Goal: Contribute content: Contribute content

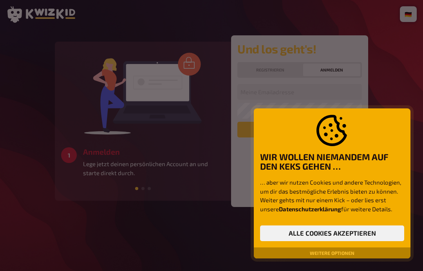
click at [352, 231] on button "Alle Cookies akzeptieren" at bounding box center [332, 233] width 144 height 16
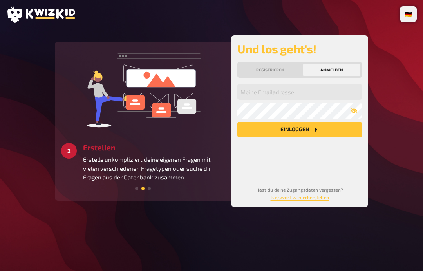
scroll to position [13, 0]
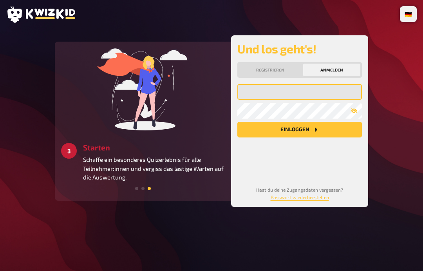
click at [323, 84] on input "email" at bounding box center [300, 92] width 125 height 16
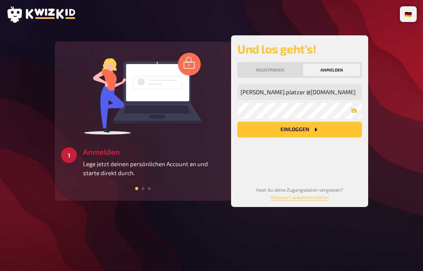
click at [356, 107] on icon "button" at bounding box center [354, 110] width 6 height 6
click at [327, 122] on button "Einloggen" at bounding box center [300, 130] width 125 height 16
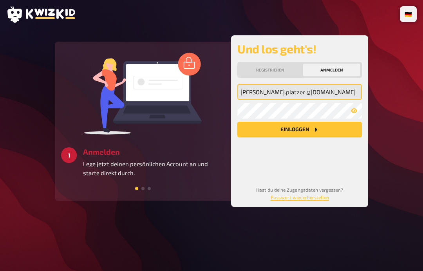
click at [333, 122] on button "Einloggen" at bounding box center [300, 130] width 125 height 16
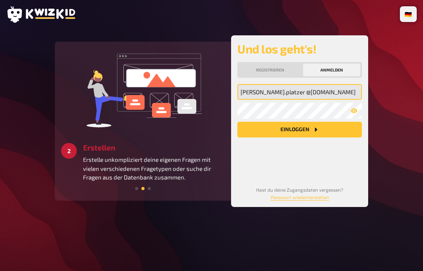
click at [330, 122] on button "Einloggen" at bounding box center [300, 130] width 125 height 16
click at [340, 84] on input "[PERSON_NAME].platzer @[DOMAIN_NAME]" at bounding box center [300, 92] width 125 height 16
click at [291, 84] on input "[PERSON_NAME].platzer @[DOMAIN_NAME]" at bounding box center [300, 92] width 125 height 16
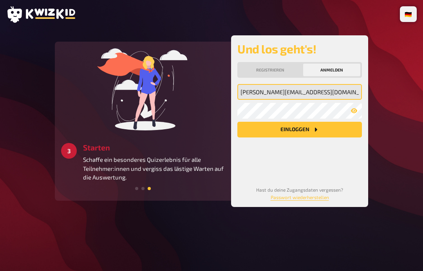
type input "[PERSON_NAME][EMAIL_ADDRESS][DOMAIN_NAME]"
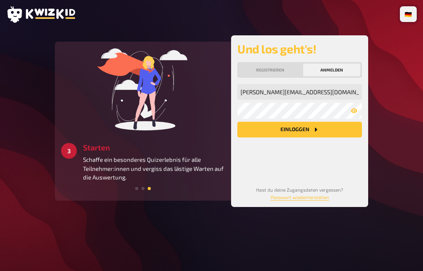
click at [336, 122] on button "Einloggen" at bounding box center [300, 130] width 125 height 16
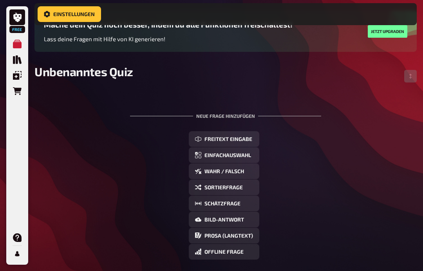
scroll to position [73, 0]
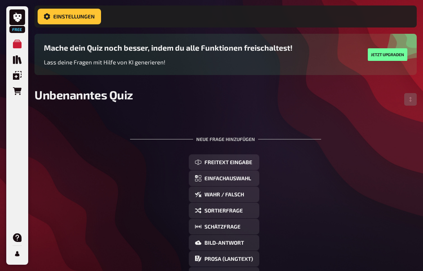
click at [228, 192] on span "Wahr / Falsch" at bounding box center [225, 194] width 40 height 5
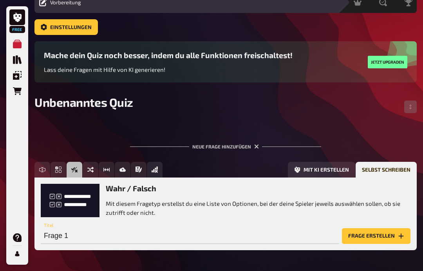
scroll to position [34, 0]
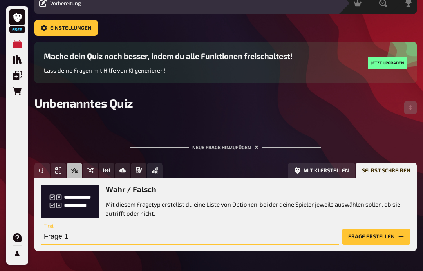
click at [293, 237] on input "Frage 1" at bounding box center [190, 237] width 298 height 16
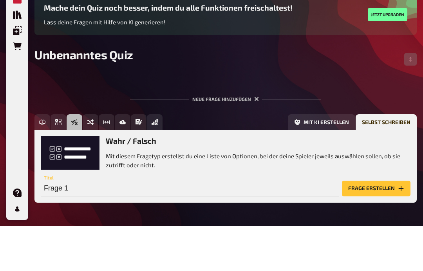
scroll to position [65, 0]
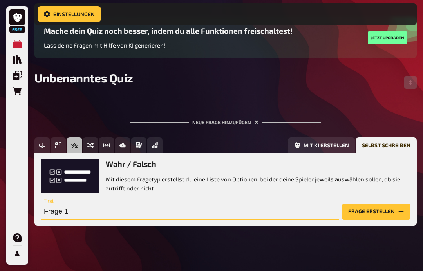
click at [136, 209] on input "Frage 1" at bounding box center [190, 212] width 298 height 16
click at [136, 214] on input "text" at bounding box center [190, 212] width 298 height 16
click at [377, 213] on button "Frage erstellen" at bounding box center [376, 212] width 69 height 16
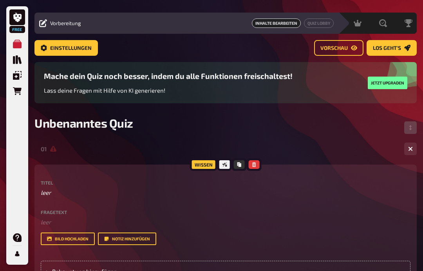
scroll to position [0, 0]
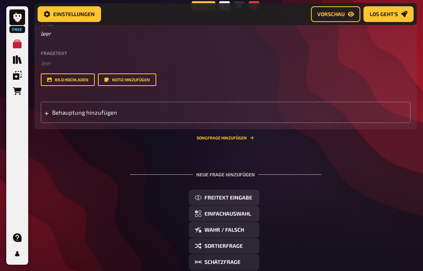
click at [233, 229] on span "Wahr / Falsch" at bounding box center [225, 229] width 40 height 5
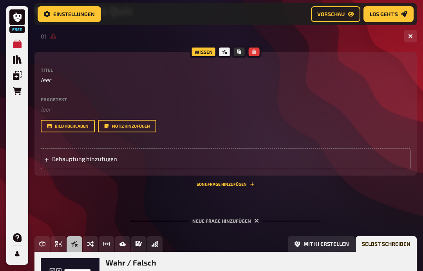
scroll to position [133, 0]
click at [255, 56] on button "button" at bounding box center [254, 52] width 11 height 9
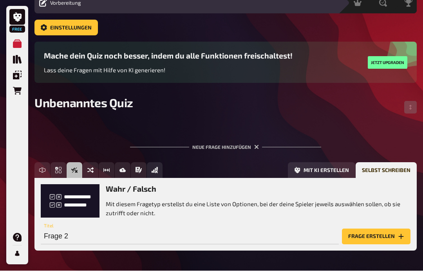
scroll to position [0, 0]
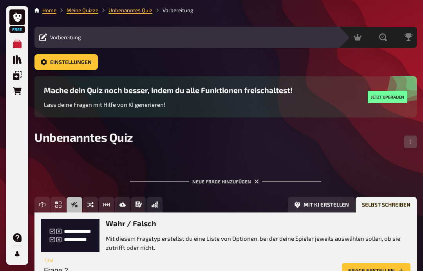
click at [284, 239] on p "Mit diesem Fragetyp erstellst du eine Liste von Optionen, bei der deine Spieler…" at bounding box center [258, 243] width 305 height 18
click at [231, 268] on input "Frage 2" at bounding box center [190, 271] width 298 height 16
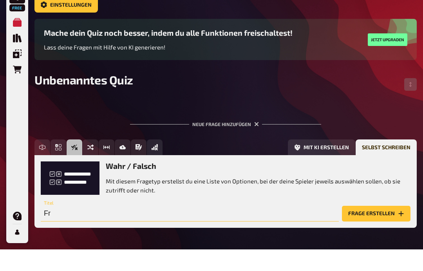
type input "F"
click at [60, 227] on input "text" at bounding box center [190, 235] width 298 height 16
paste input "Was garantiert das Verfallsdatum eines Arzneimittels?"
type input "Was garantiert das Verfallsdatum eines Arzneimittels?"
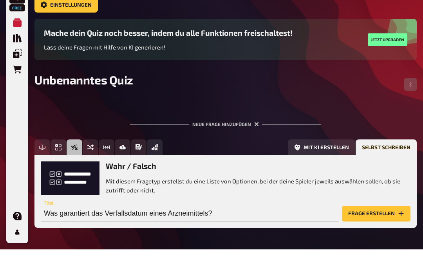
click at [392, 227] on button "Frage erstellen" at bounding box center [376, 235] width 69 height 16
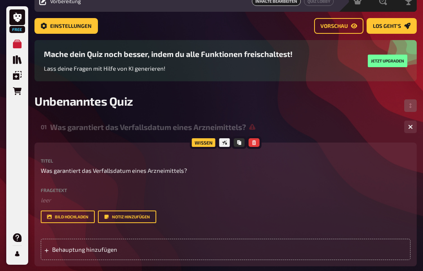
click at [300, 259] on div "Behauptung hinzufügen" at bounding box center [226, 249] width 370 height 21
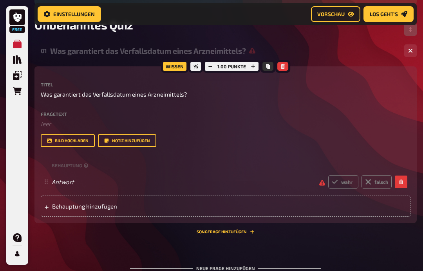
scroll to position [118, 0]
click at [110, 183] on span "Antwort" at bounding box center [183, 181] width 262 height 7
click at [251, 155] on div "Titel Was garantiert das Verfallsdatum eines Arzneimittels? Fragetext ﻿ leer Hi…" at bounding box center [226, 149] width 370 height 134
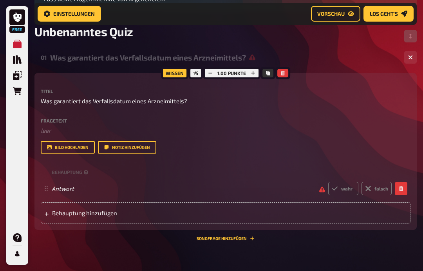
scroll to position [112, 0]
click at [247, 195] on div "Antwort wahr falsch" at bounding box center [222, 188] width 340 height 13
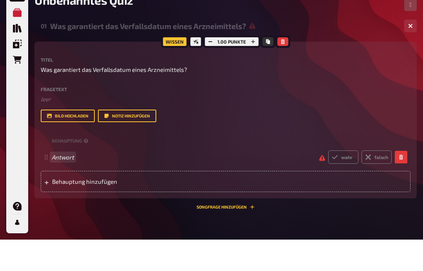
click at [228, 185] on span "Antwort" at bounding box center [183, 188] width 262 height 7
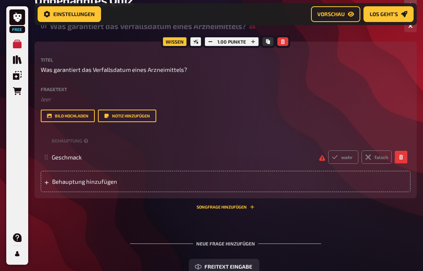
click at [138, 185] on span "Behauptung hinzufügen" at bounding box center [106, 181] width 109 height 7
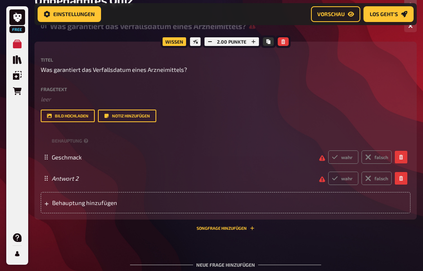
click at [138, 184] on div "Antwort 2 wahr falsch" at bounding box center [222, 177] width 340 height 13
click at [139, 180] on span "Antwort 2" at bounding box center [183, 177] width 262 height 7
click at [89, 184] on div "Antwort 2 wahr falsch" at bounding box center [222, 177] width 340 height 13
click at [79, 173] on div "Antwort 2 wahr falsch" at bounding box center [222, 177] width 340 height 13
click at [137, 184] on div "wahr falsch" at bounding box center [222, 177] width 340 height 13
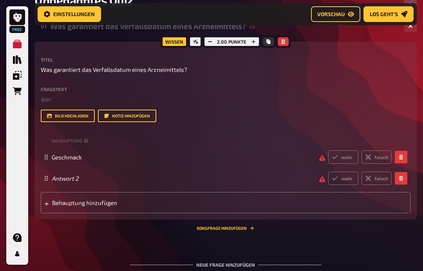
click at [113, 183] on div "Antwort 2 wahr falsch" at bounding box center [222, 177] width 340 height 13
click at [80, 185] on div "Antwort 2 wahr falsch" at bounding box center [222, 177] width 340 height 13
click at [384, 154] on label "falsch" at bounding box center [377, 156] width 30 height 13
click at [329, 150] on input "falsch" at bounding box center [328, 150] width 0 height 0
radio input "true"
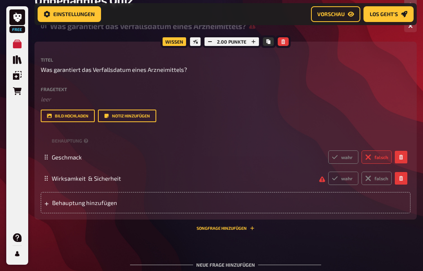
click at [347, 180] on label "wahr" at bounding box center [344, 177] width 30 height 13
click at [329, 171] on input "wahr" at bounding box center [328, 171] width 0 height 0
radio input "true"
click at [142, 209] on div "Behauptung hinzufügen" at bounding box center [226, 202] width 370 height 21
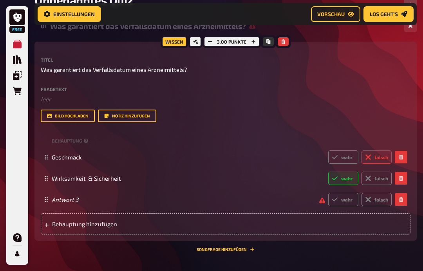
click at [103, 207] on div "Antwort 3 wahr falsch" at bounding box center [226, 199] width 370 height 21
click at [148, 202] on span at bounding box center [183, 199] width 262 height 7
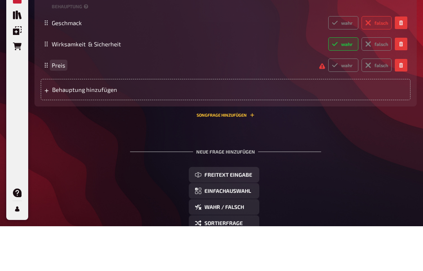
scroll to position [240, 0]
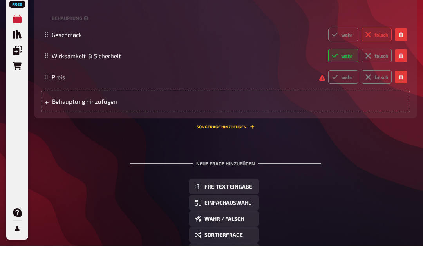
click at [362, 173] on div "Neue Frage hinzufügen Freitext Eingabe Einfachauswahl Wahr / Falsch Sortierfrag…" at bounding box center [226, 258] width 383 height 171
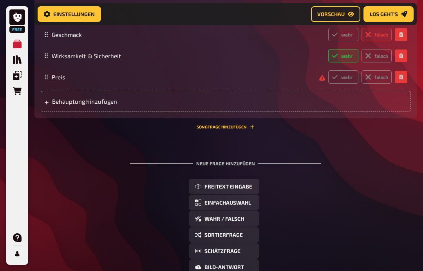
scroll to position [277, 0]
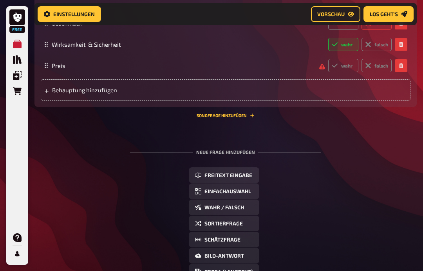
click at [222, 208] on span "Wahr / Falsch" at bounding box center [225, 207] width 40 height 5
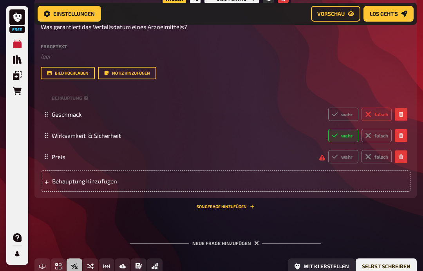
scroll to position [186, 0]
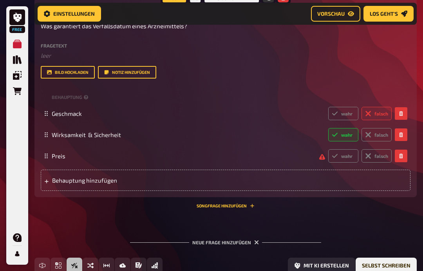
click at [380, 157] on label "falsch" at bounding box center [377, 155] width 30 height 13
click at [329, 149] on input "falsch" at bounding box center [328, 149] width 0 height 0
radio input "true"
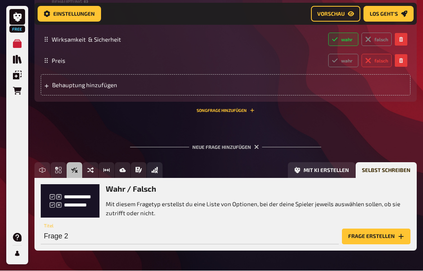
scroll to position [281, 0]
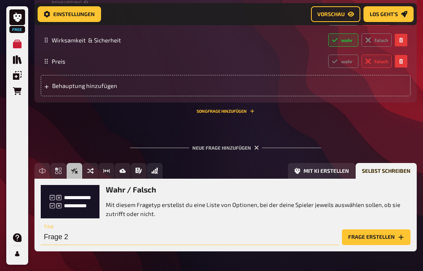
click at [109, 234] on input "Frage 2" at bounding box center [190, 237] width 298 height 16
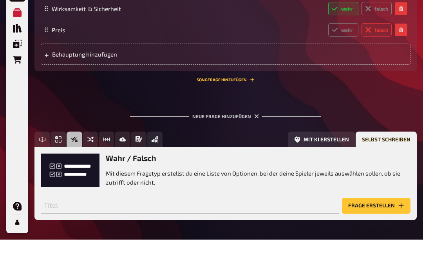
scroll to position [313, 0]
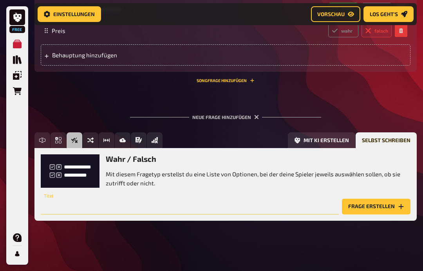
click at [129, 209] on input "text" at bounding box center [190, 206] width 298 height 16
click at [95, 208] on input "text" at bounding box center [190, 206] width 298 height 16
paste input "Woran kann man abgelaufene Tabletten erkennen?"
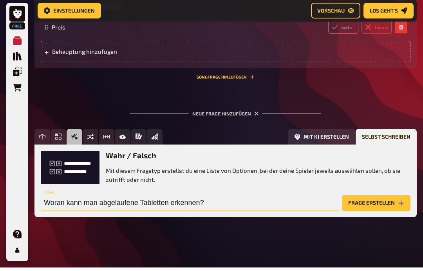
type input "Woran kann man abgelaufene Tabletten erkennen?"
click at [371, 201] on button "Frage erstellen" at bounding box center [376, 206] width 69 height 16
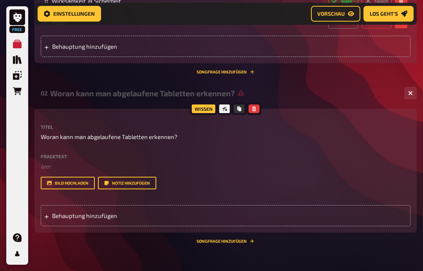
scroll to position [343, 0]
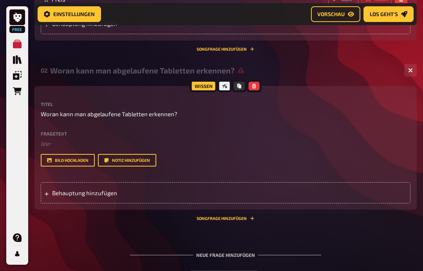
click at [128, 200] on div "Behauptung hinzufügen" at bounding box center [226, 192] width 370 height 21
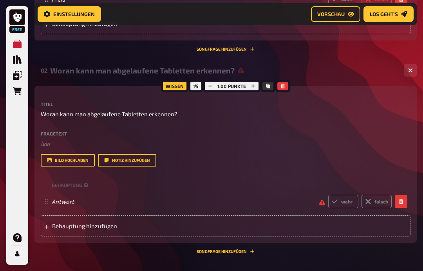
click at [130, 229] on span "Behauptung hinzufügen" at bounding box center [106, 225] width 109 height 7
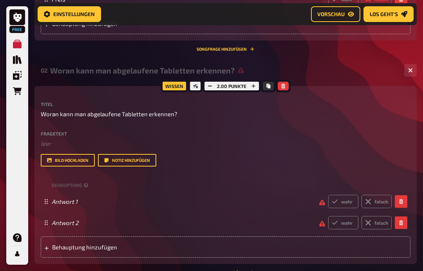
click at [112, 250] on span "Behauptung hinzufügen" at bounding box center [106, 246] width 109 height 7
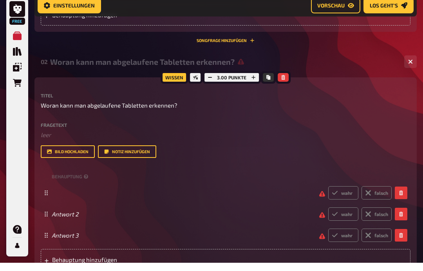
scroll to position [352, 0]
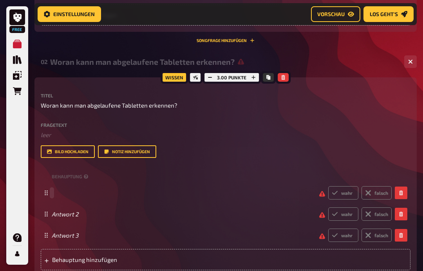
click at [82, 192] on span at bounding box center [183, 192] width 262 height 7
click at [343, 193] on label "wahr" at bounding box center [344, 192] width 30 height 13
click at [329, 186] on input "wahr" at bounding box center [328, 186] width 0 height 0
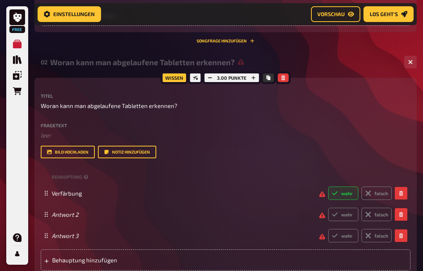
radio input "true"
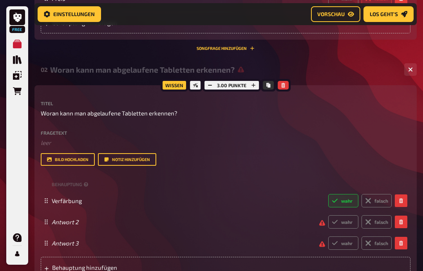
click at [89, 231] on div "Antwort 2 wahr falsch" at bounding box center [226, 221] width 370 height 21
click at [85, 227] on div "Antwort 2 wahr falsch" at bounding box center [222, 221] width 340 height 13
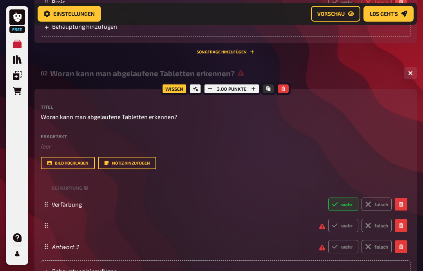
scroll to position [340, 0]
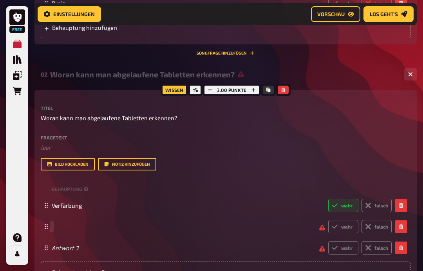
click at [75, 229] on span at bounding box center [183, 226] width 262 height 7
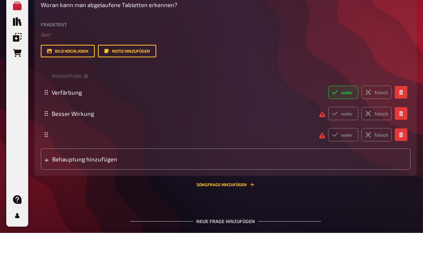
scroll to position [452, 0]
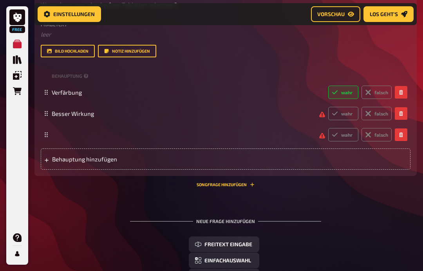
click at [134, 138] on span at bounding box center [183, 134] width 262 height 7
click at [378, 113] on label "falsch" at bounding box center [377, 113] width 30 height 13
click at [329, 107] on input "falsch" at bounding box center [328, 107] width 0 height 0
radio input "true"
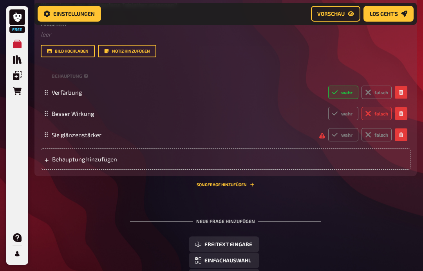
click at [378, 136] on label "falsch" at bounding box center [377, 134] width 30 height 13
click at [329, 128] on input "falsch" at bounding box center [328, 128] width 0 height 0
radio input "true"
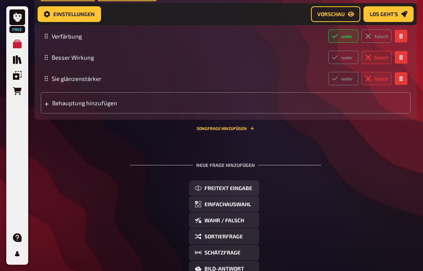
scroll to position [508, 0]
click at [236, 222] on span "Wahr / Falsch" at bounding box center [225, 220] width 40 height 5
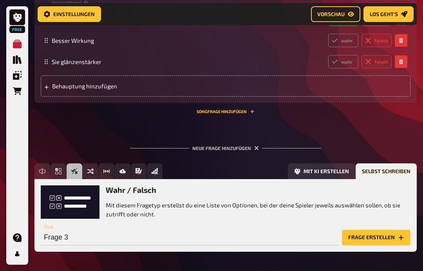
scroll to position [556, 0]
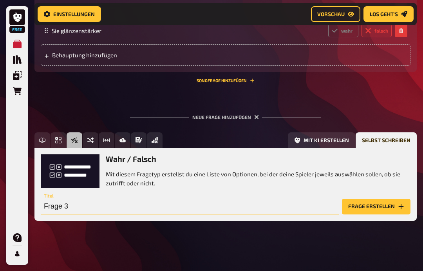
click at [144, 211] on input "Frage 3" at bounding box center [190, 206] width 298 height 16
click at [84, 207] on input "text" at bounding box center [190, 206] width 298 height 16
paste input "Wo ist die beste Entsorgungsstelle für alte Medikamente?"
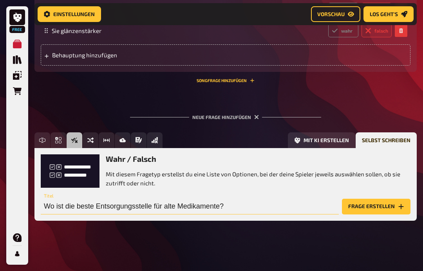
type input "Wo ist die beste Entsorgungsstelle für alte Medikamente?"
click at [374, 202] on button "Frage erstellen" at bounding box center [376, 206] width 69 height 16
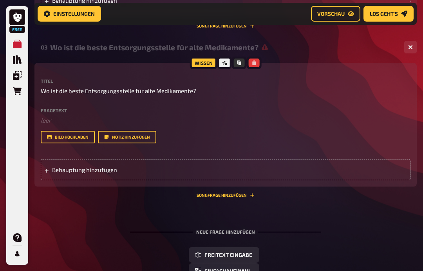
scroll to position [612, 0]
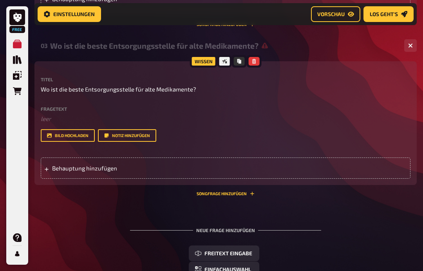
click at [128, 173] on div "Behauptung hinzufügen" at bounding box center [226, 167] width 370 height 21
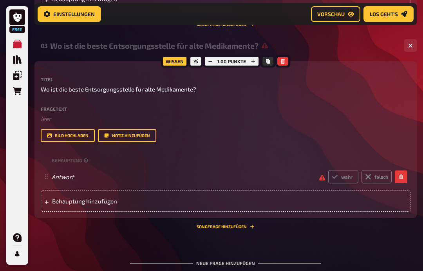
click at [109, 202] on span "Behauptung hinzufügen" at bounding box center [106, 200] width 109 height 7
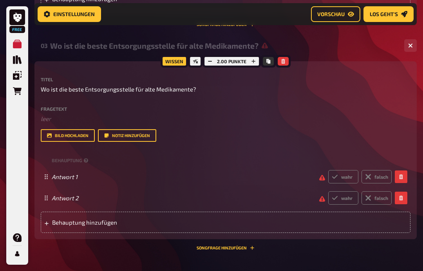
click at [104, 228] on div "Behauptung hinzufügen" at bounding box center [226, 221] width 370 height 21
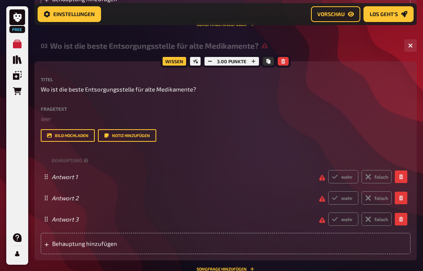
click at [110, 184] on div "Antwort 1 wahr falsch" at bounding box center [226, 176] width 370 height 21
click at [343, 175] on label "wahr" at bounding box center [344, 176] width 30 height 13
click at [329, 170] on input "wahr" at bounding box center [328, 169] width 0 height 0
radio input "true"
click at [159, 200] on span "Antwort 2" at bounding box center [183, 197] width 262 height 7
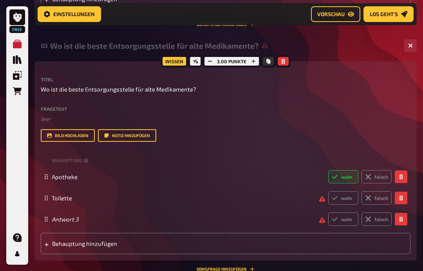
click at [383, 196] on label "falsch" at bounding box center [377, 197] width 30 height 13
click at [329, 191] on input "falsch" at bounding box center [328, 191] width 0 height 0
radio input "true"
click at [180, 222] on span "Antwort 3" at bounding box center [183, 218] width 262 height 7
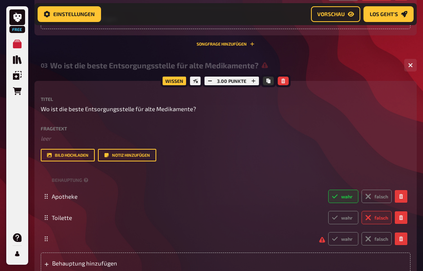
scroll to position [607, 0]
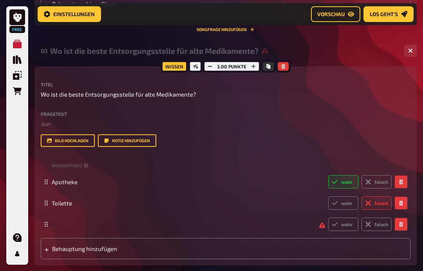
click at [95, 217] on div "wahr falsch" at bounding box center [226, 223] width 370 height 21
click at [80, 218] on div "Antwort 3 wahr falsch" at bounding box center [222, 223] width 340 height 13
click at [83, 227] on span "Antwort 3" at bounding box center [183, 223] width 262 height 7
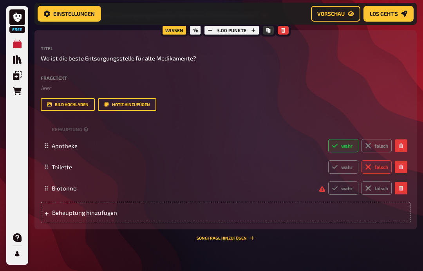
scroll to position [643, 0]
click at [380, 189] on label "falsch" at bounding box center [377, 187] width 30 height 13
click at [329, 181] on input "falsch" at bounding box center [328, 181] width 0 height 0
radio input "true"
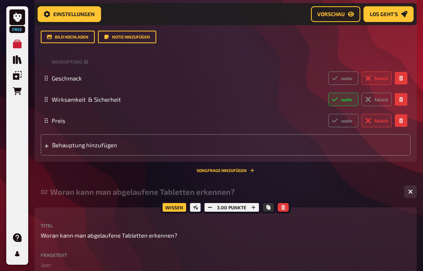
scroll to position [222, 0]
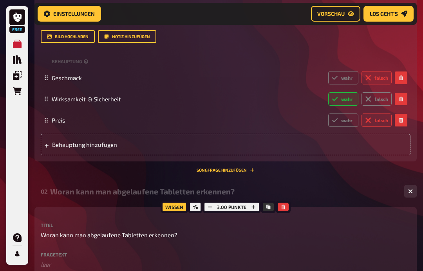
click at [249, 169] on button "Songfrage hinzufügen" at bounding box center [226, 170] width 58 height 5
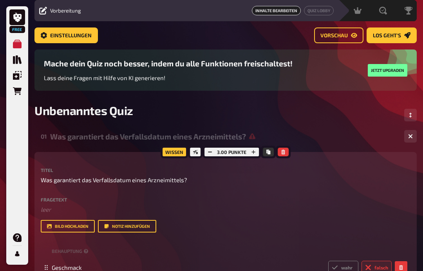
scroll to position [0, 0]
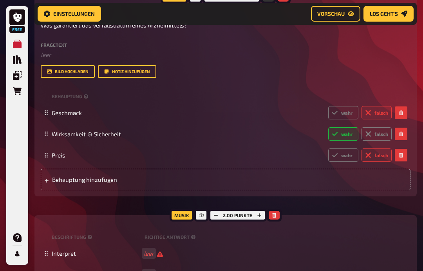
click at [279, 214] on button "button" at bounding box center [274, 215] width 11 height 9
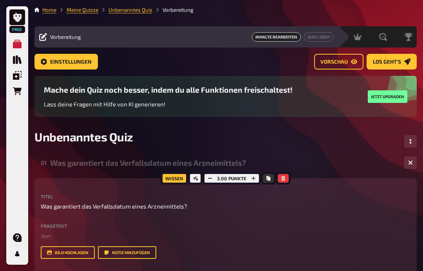
scroll to position [0, 0]
click at [347, 57] on button "Vorschau" at bounding box center [338, 62] width 49 height 16
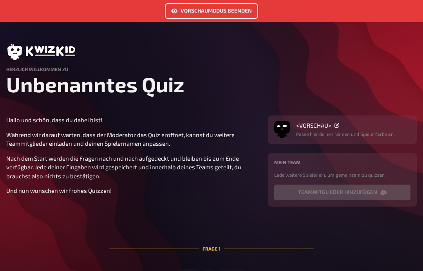
click at [189, 91] on h1 "Unbenanntes Quiz" at bounding box center [211, 84] width 411 height 25
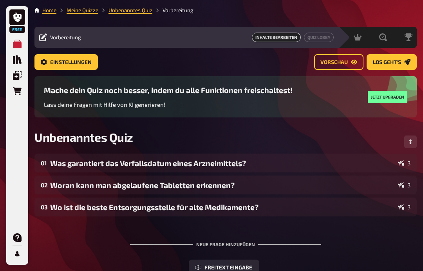
click at [342, 65] on button "Vorschau" at bounding box center [338, 62] width 49 height 16
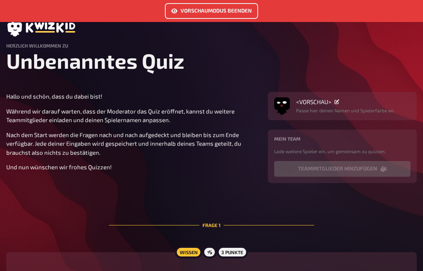
scroll to position [26, 0]
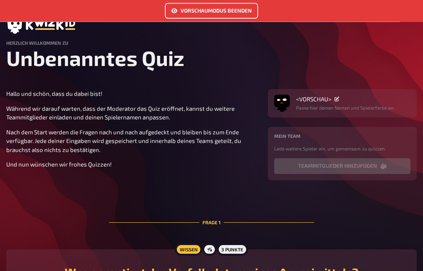
click at [349, 145] on div "Mein Team Lade weitere Spieler ein, um gemeinsam zu quizzen." at bounding box center [342, 142] width 136 height 19
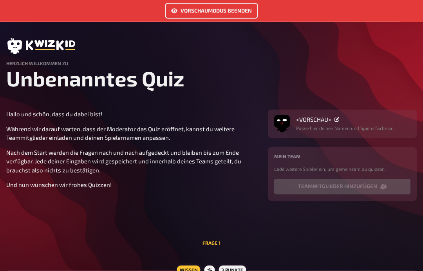
scroll to position [0, 0]
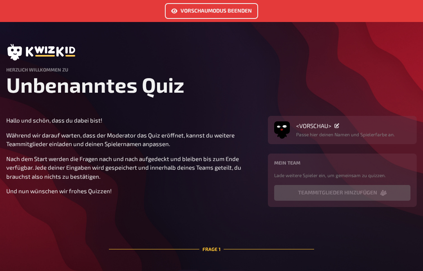
click at [225, 8] on button "Vorschaumodus beenden" at bounding box center [211, 11] width 93 height 16
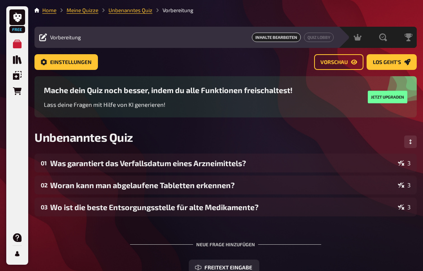
scroll to position [15, 0]
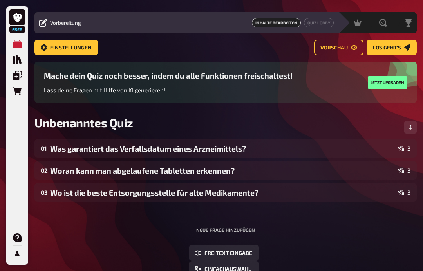
click at [398, 47] on span "Los geht's" at bounding box center [387, 47] width 28 height 5
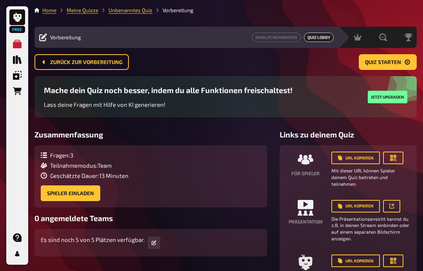
click at [56, 68] on button "Zurück zur Vorbereitung" at bounding box center [82, 62] width 94 height 16
click at [52, 62] on span "Zurück zur Vorbereitung" at bounding box center [86, 62] width 73 height 5
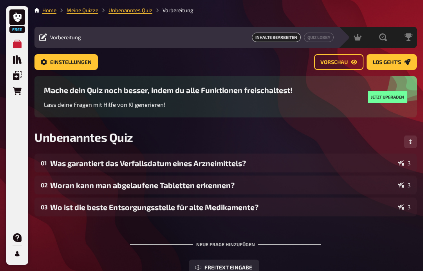
click at [325, 40] on button "Quiz Lobby" at bounding box center [319, 37] width 30 height 9
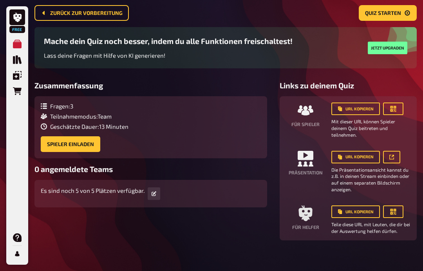
scroll to position [45, 0]
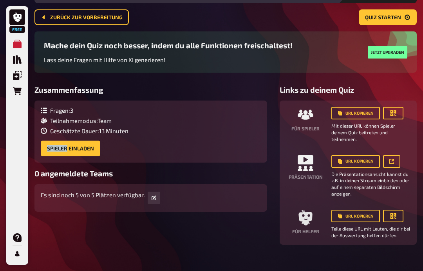
click at [80, 185] on div "0 angemeldete Teams Es sind noch 5 von 5 Plätzen verfügbar." at bounding box center [151, 190] width 233 height 43
click at [76, 151] on button "Spieler einladen" at bounding box center [71, 148] width 60 height 16
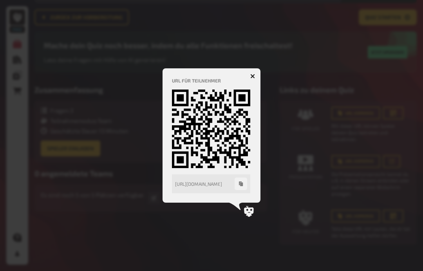
click at [245, 230] on div at bounding box center [211, 135] width 423 height 271
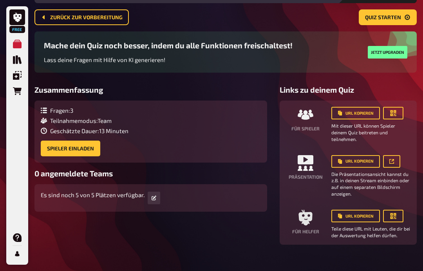
click at [55, 145] on button "Spieler einladen" at bounding box center [71, 148] width 60 height 16
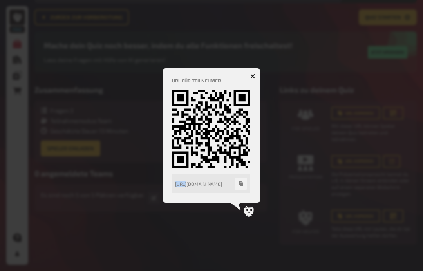
click at [242, 185] on icon "button" at bounding box center [241, 183] width 4 height 5
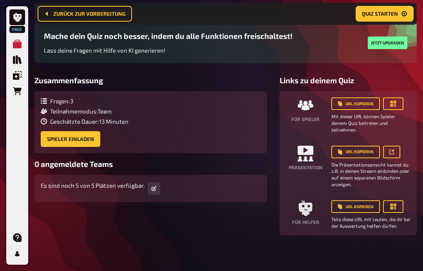
scroll to position [61, 0]
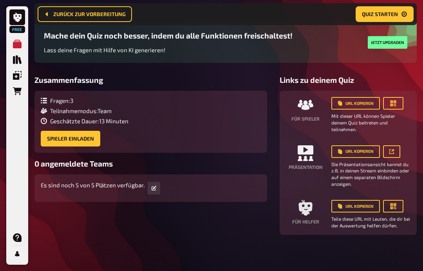
click at [55, 142] on button "Spieler einladen" at bounding box center [71, 139] width 60 height 16
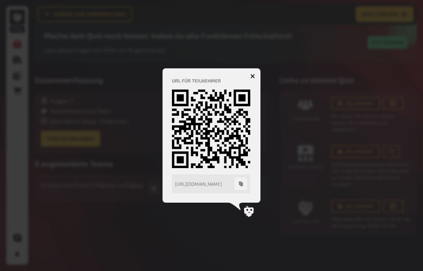
click at [53, 213] on div at bounding box center [211, 135] width 423 height 271
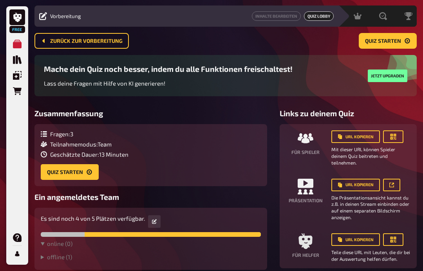
scroll to position [0, 0]
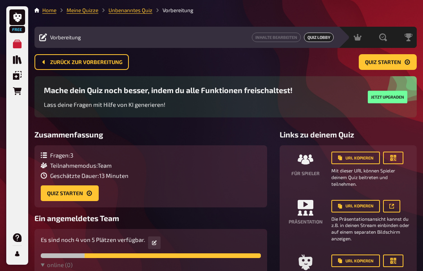
click at [104, 61] on span "Zurück zur Vorbereitung" at bounding box center [86, 62] width 73 height 5
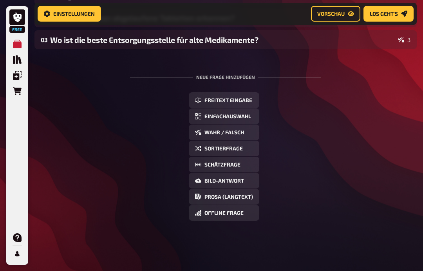
scroll to position [175, 0]
click at [247, 112] on button "Einfachauswahl" at bounding box center [224, 116] width 71 height 16
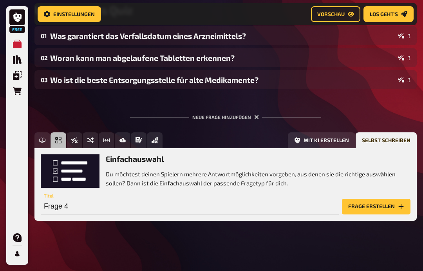
scroll to position [129, 0]
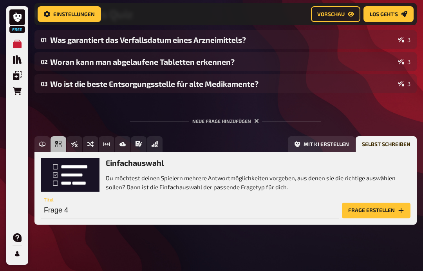
click at [257, 117] on div "Neue Frage hinzufügen" at bounding box center [225, 117] width 191 height 24
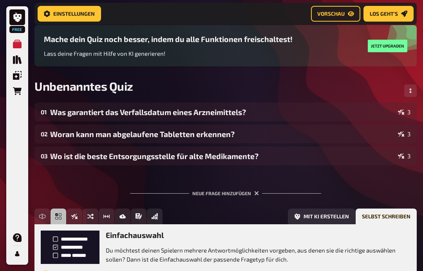
scroll to position [0, 0]
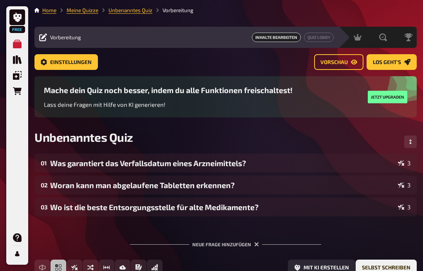
click at [337, 60] on span "Vorschau" at bounding box center [334, 62] width 27 height 5
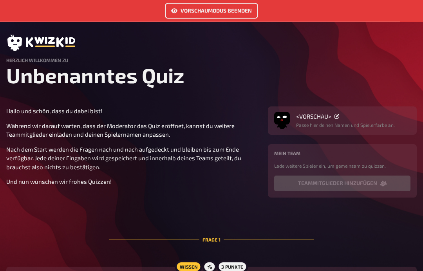
scroll to position [7, 0]
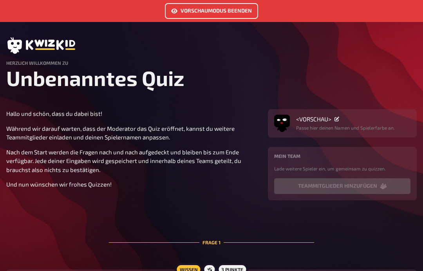
click at [292, 51] on header at bounding box center [211, 45] width 411 height 16
click at [164, 75] on h1 "Unbenanntes Quiz" at bounding box center [211, 77] width 411 height 25
click at [165, 81] on h1 "Unbenanntes Quiz" at bounding box center [211, 77] width 411 height 25
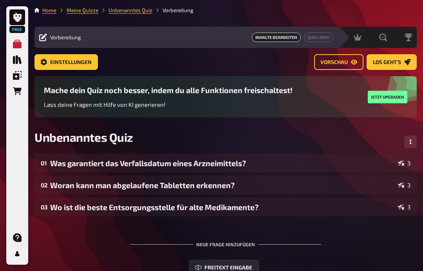
click at [101, 34] on div "Inhalte Bearbeiten Quiz Lobby" at bounding box center [210, 37] width 248 height 9
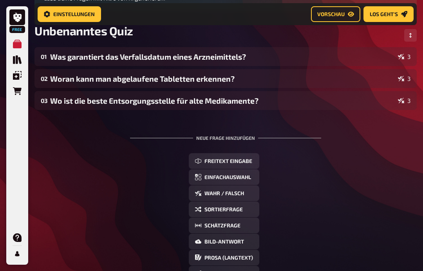
scroll to position [113, 0]
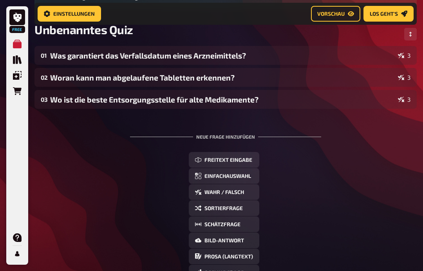
click at [241, 159] on span "Freitext Eingabe" at bounding box center [229, 160] width 48 height 5
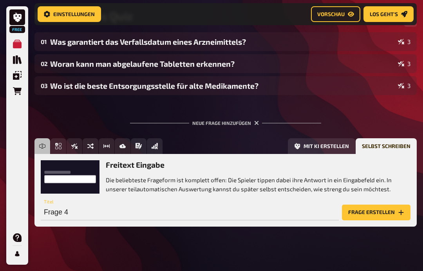
scroll to position [103, 0]
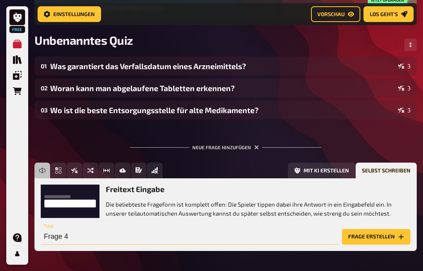
click at [179, 243] on input "Frage 4" at bounding box center [190, 237] width 298 height 16
click at [148, 234] on input "text" at bounding box center [190, 237] width 298 height 16
paste input "Wie oft sollte man seine Hausapotheke kontrollieren?"
type input "Wie oft sollte man seine Hausapotheke kontrollieren?"
click at [371, 235] on button "Frage erstellen" at bounding box center [376, 237] width 69 height 16
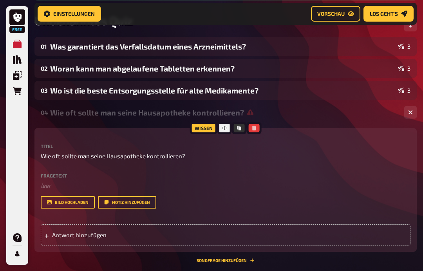
scroll to position [126, 0]
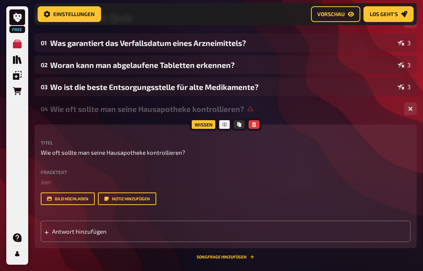
click at [61, 174] on label "Fragetext" at bounding box center [226, 171] width 370 height 5
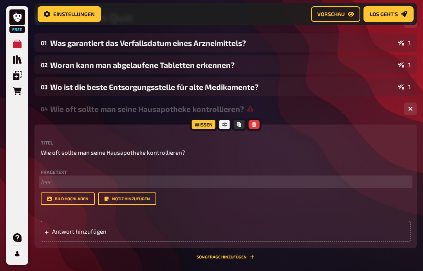
click at [57, 180] on p "﻿ leer" at bounding box center [226, 181] width 370 height 9
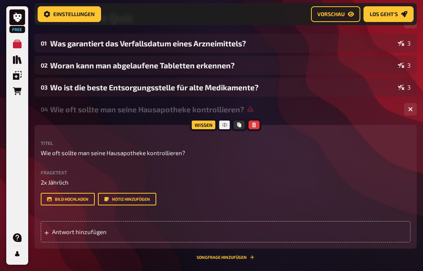
click at [305, 209] on div "Titel Wie oft sollte man seine Hausapotheke kontrollieren? Fragetext 2x Jährlic…" at bounding box center [226, 191] width 370 height 102
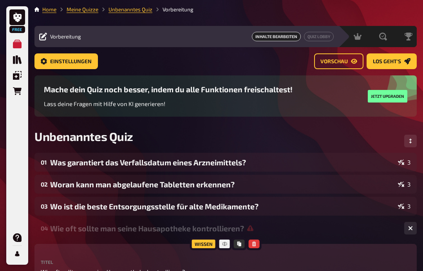
scroll to position [0, 0]
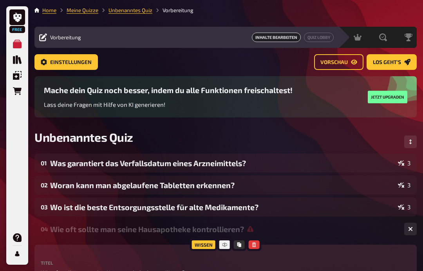
click at [400, 60] on span "Los geht's" at bounding box center [387, 62] width 28 height 5
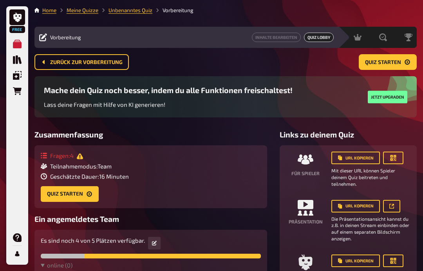
click at [75, 166] on span "Teilnahmemodus : Team" at bounding box center [81, 165] width 62 height 7
